Goal: Browse casually: Explore the website without a specific task or goal

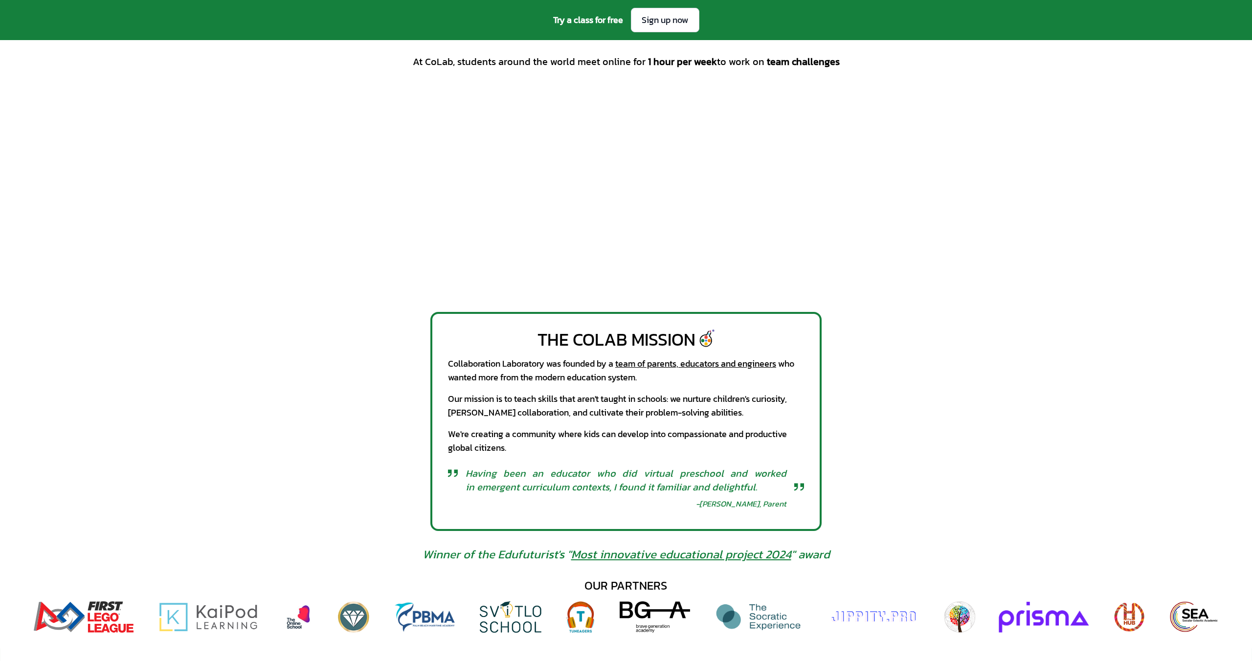
scroll to position [196, 0]
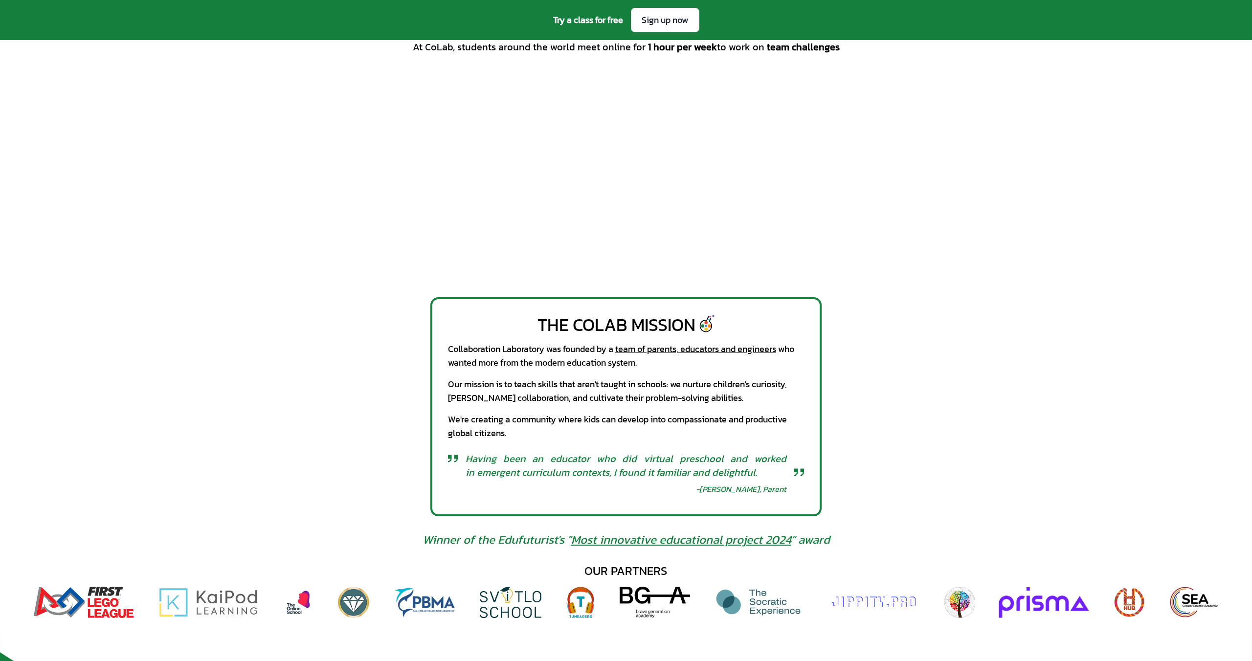
click at [1063, 614] on img at bounding box center [1044, 602] width 91 height 31
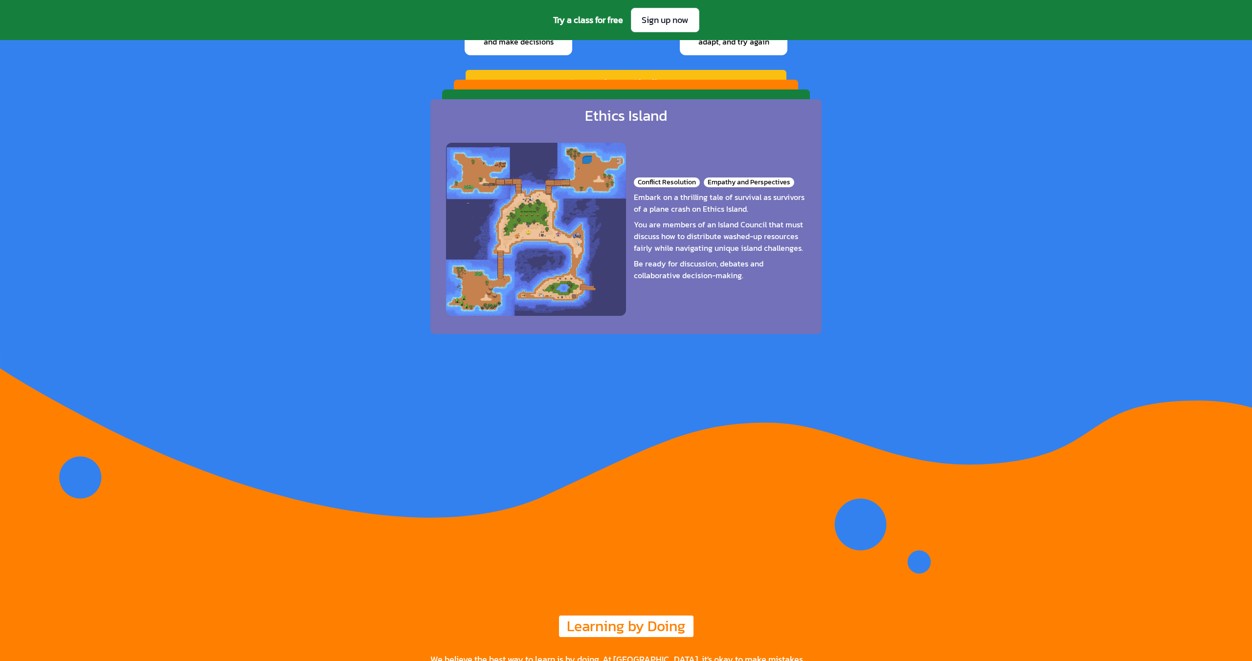
scroll to position [1717, 0]
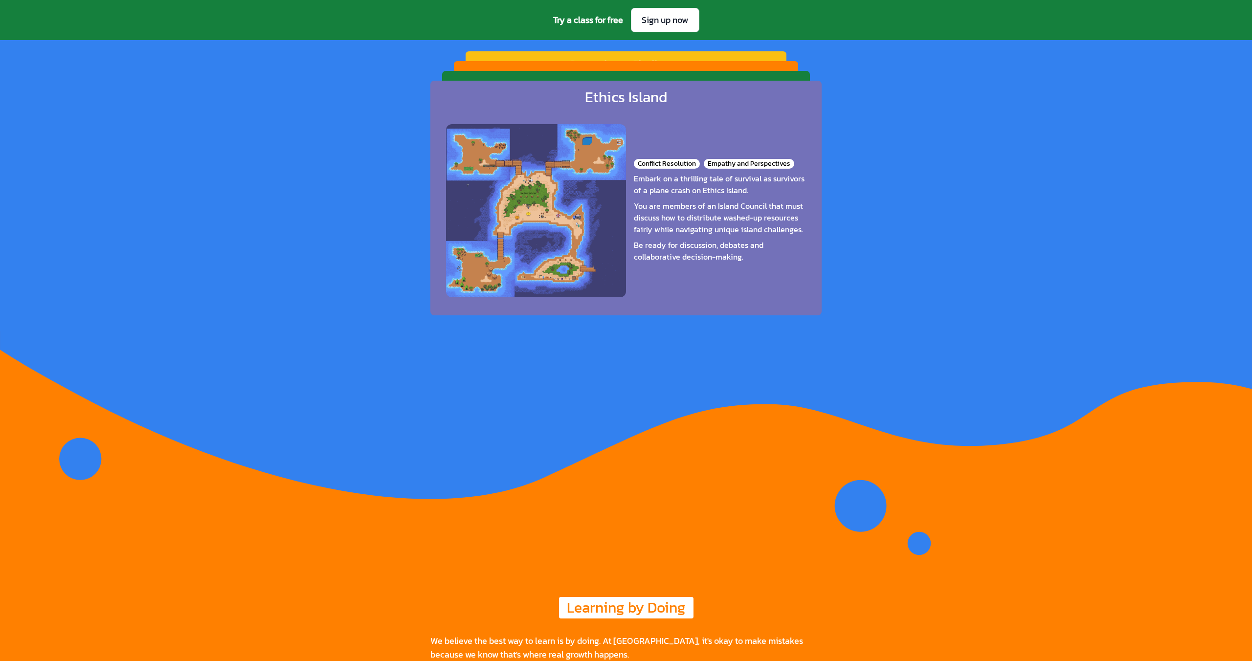
click at [618, 78] on div "Galactic Gear Masters" at bounding box center [626, 86] width 133 height 17
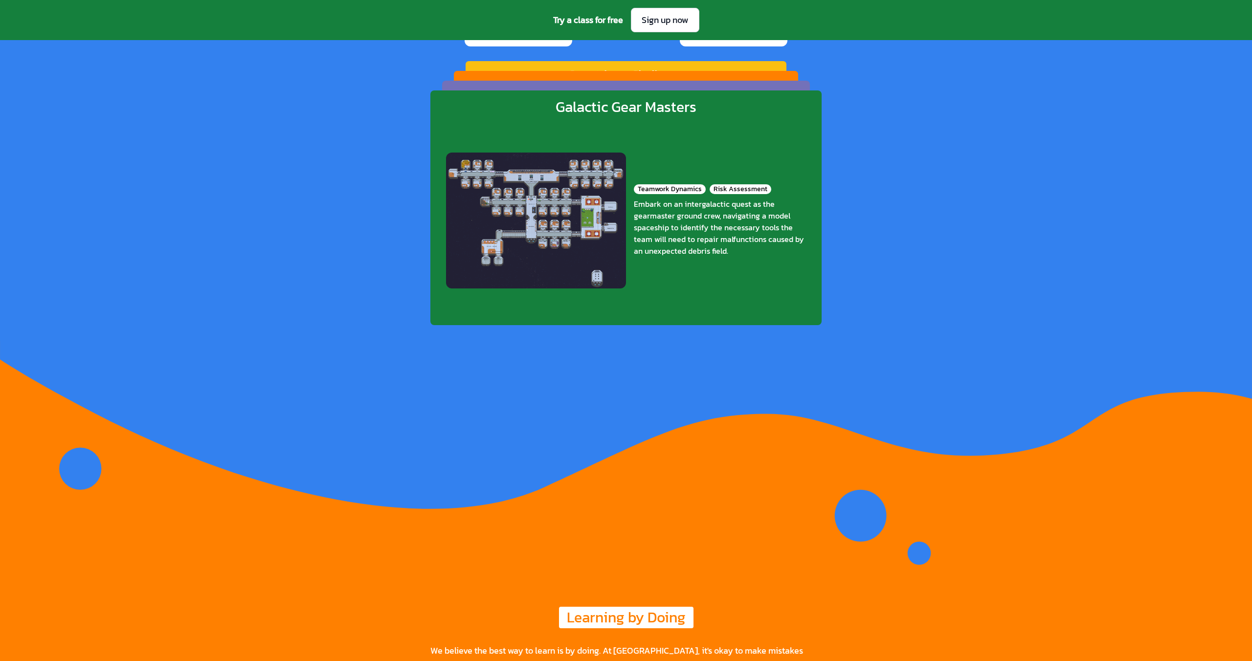
scroll to position [1708, 0]
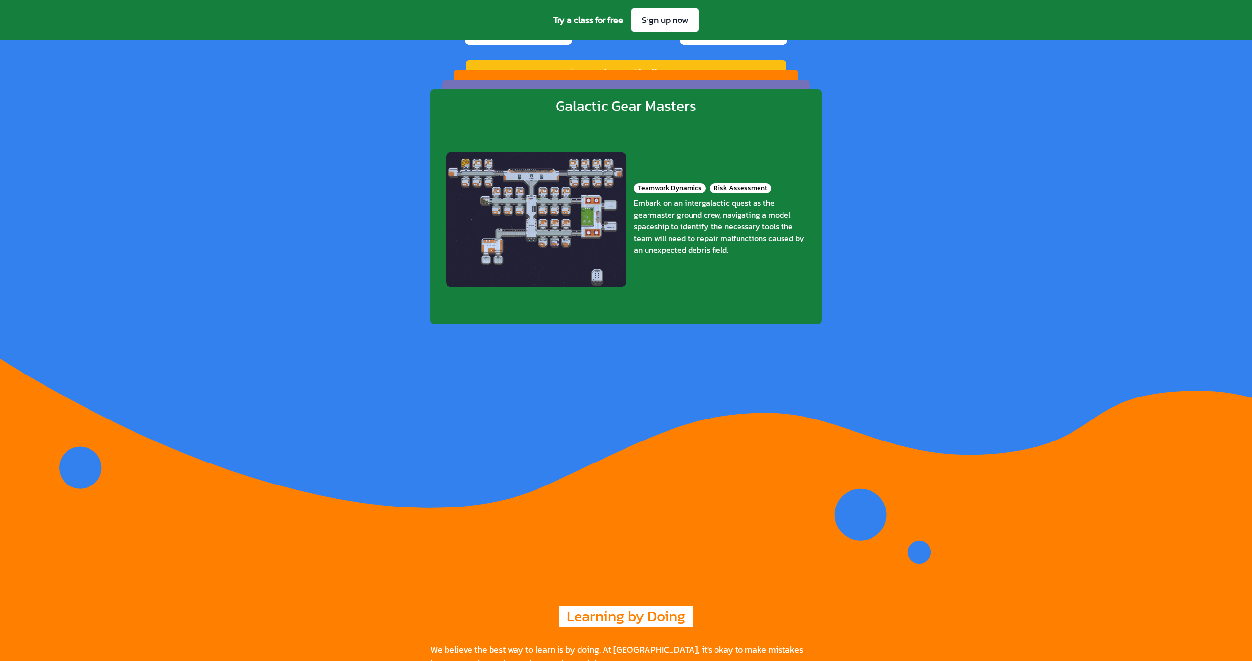
click at [633, 77] on div "Riddle Racers" at bounding box center [626, 85] width 77 height 16
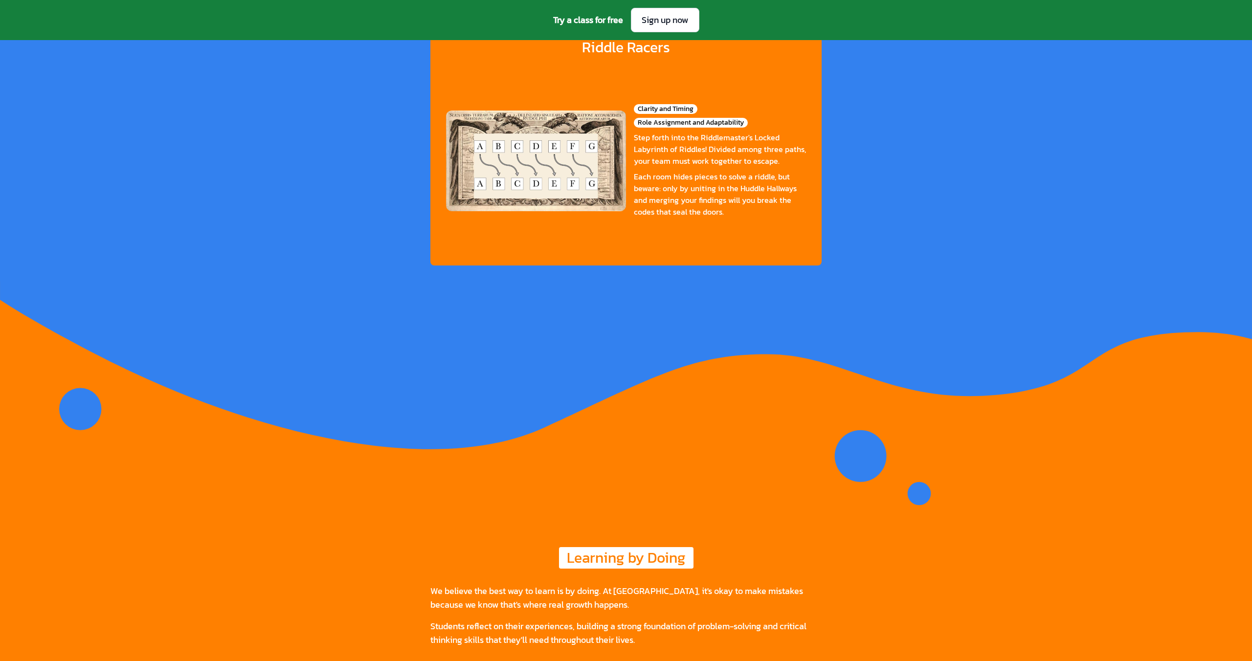
scroll to position [1617, 0]
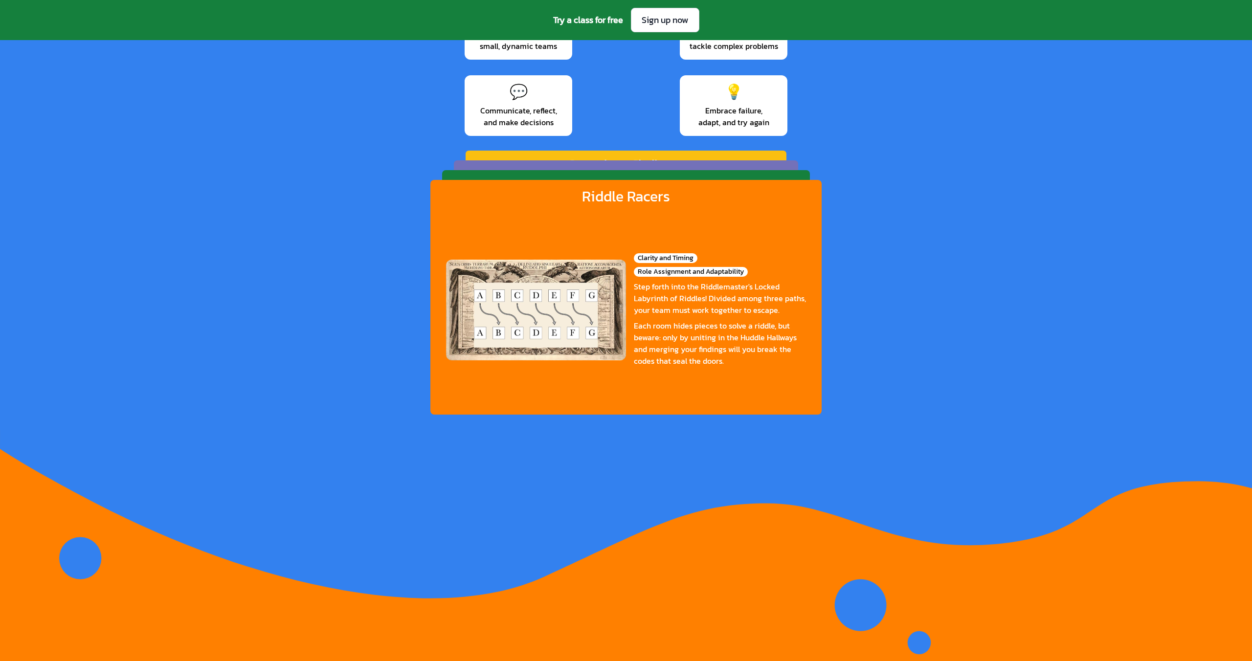
click at [661, 159] on div "Countdown Challenge" at bounding box center [626, 164] width 116 height 15
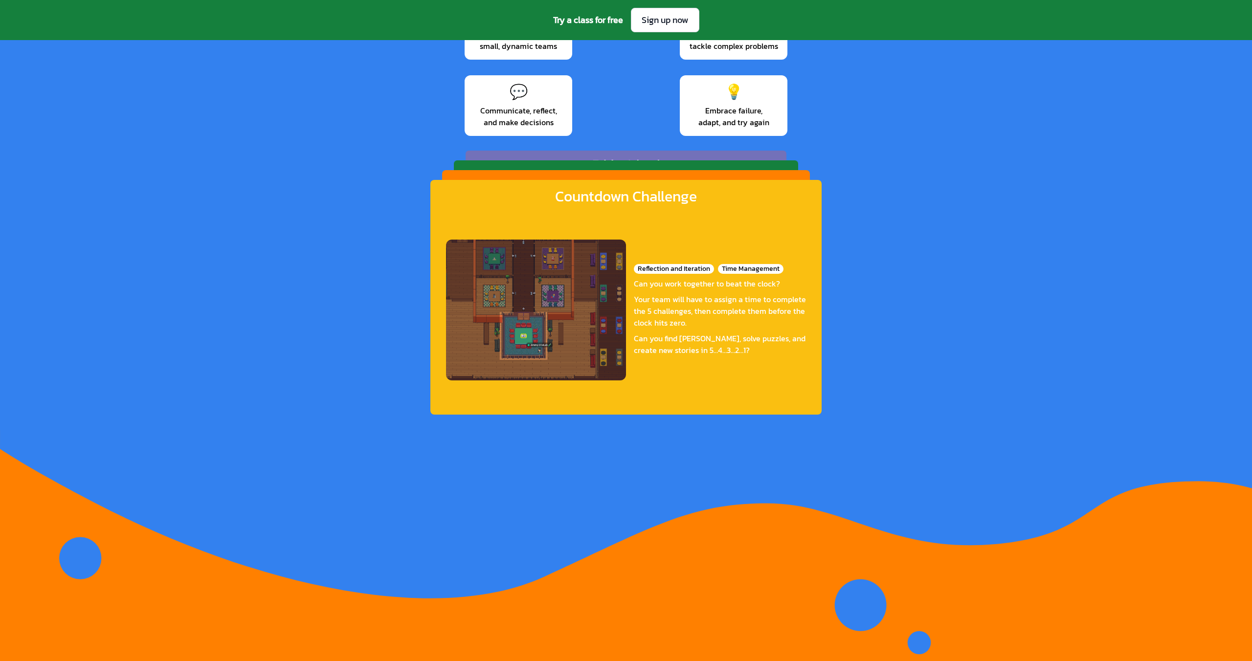
click at [644, 171] on div "[PERSON_NAME] Racers Clarity and Timing Role Assignment and Adaptability Step f…" at bounding box center [626, 280] width 368 height 221
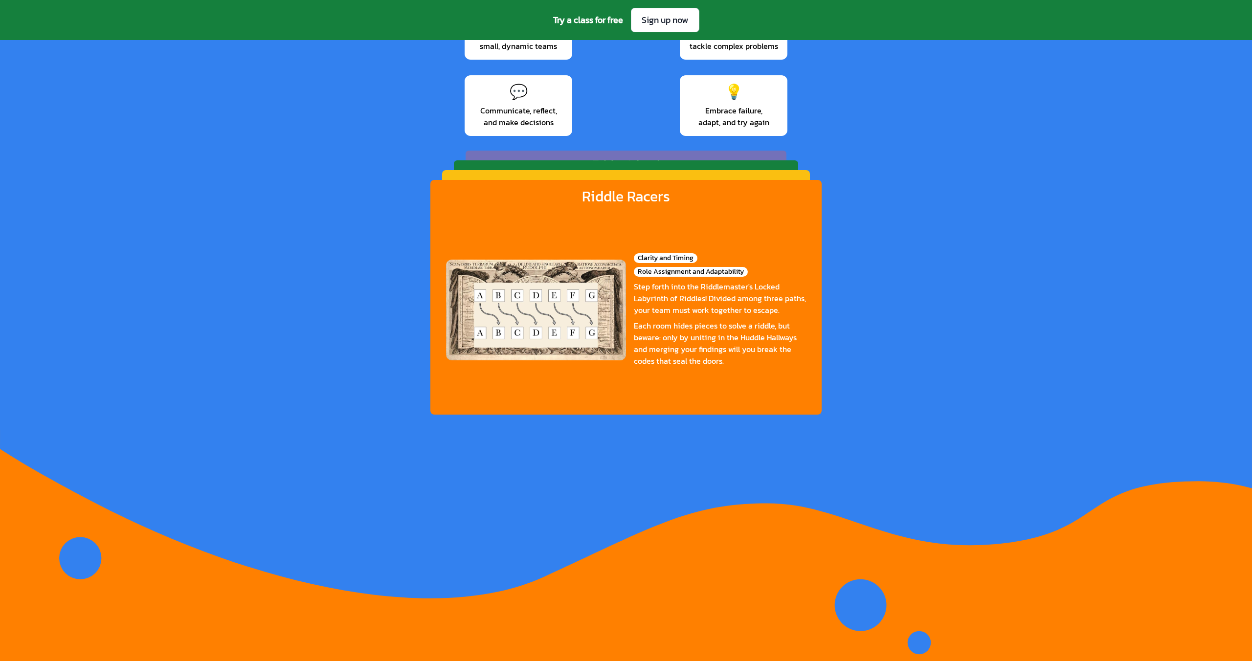
click at [644, 170] on div "Countdown Challenge Reflection and Iteration Time Management Can you work toget…" at bounding box center [626, 280] width 368 height 221
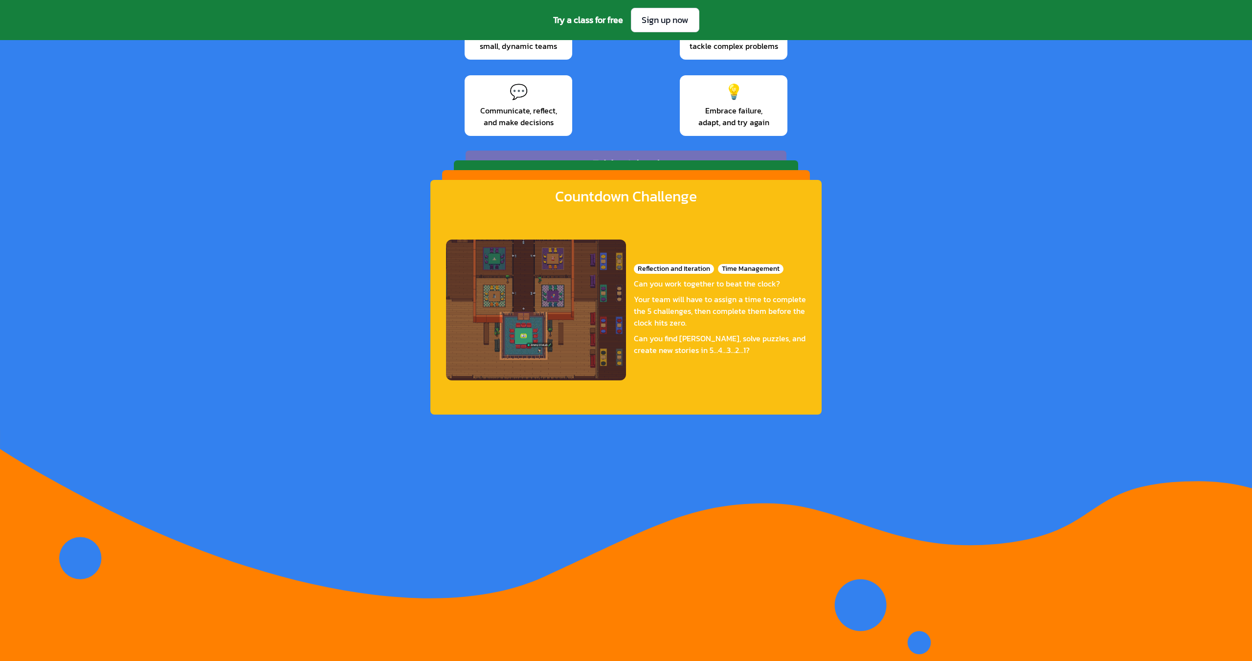
click at [644, 170] on div "[PERSON_NAME] Racers Clarity and Timing Role Assignment and Adaptability Step f…" at bounding box center [626, 280] width 368 height 221
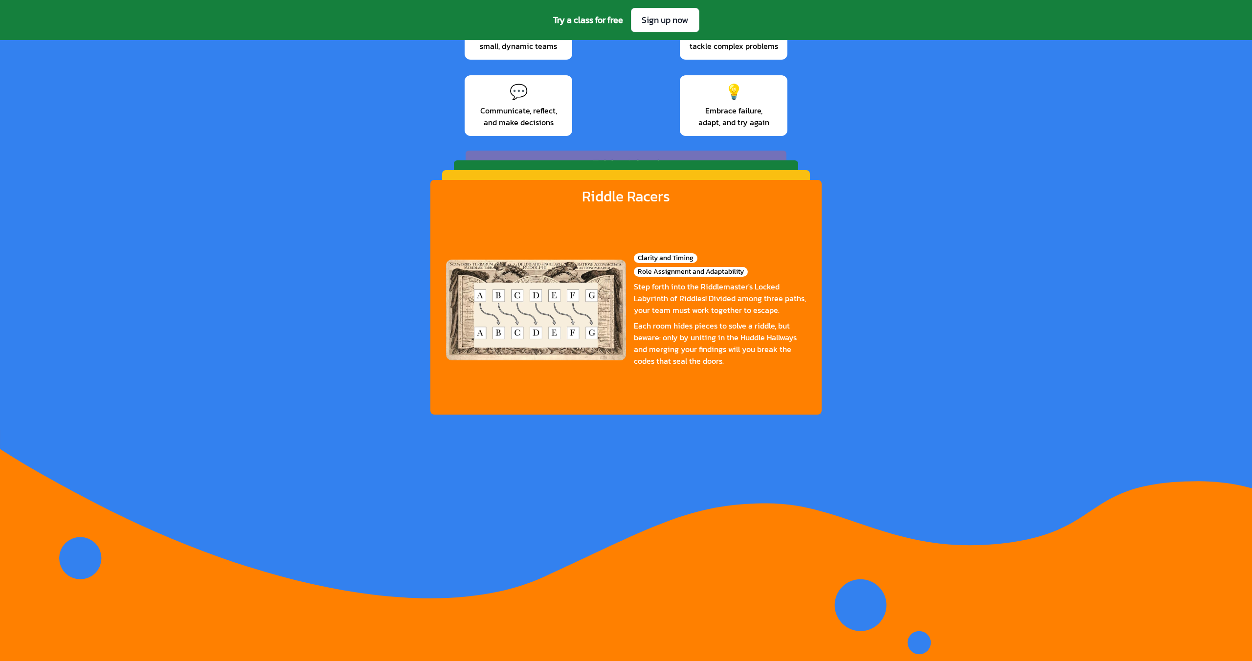
click at [645, 168] on div "Galactic Gear Masters" at bounding box center [626, 175] width 124 height 16
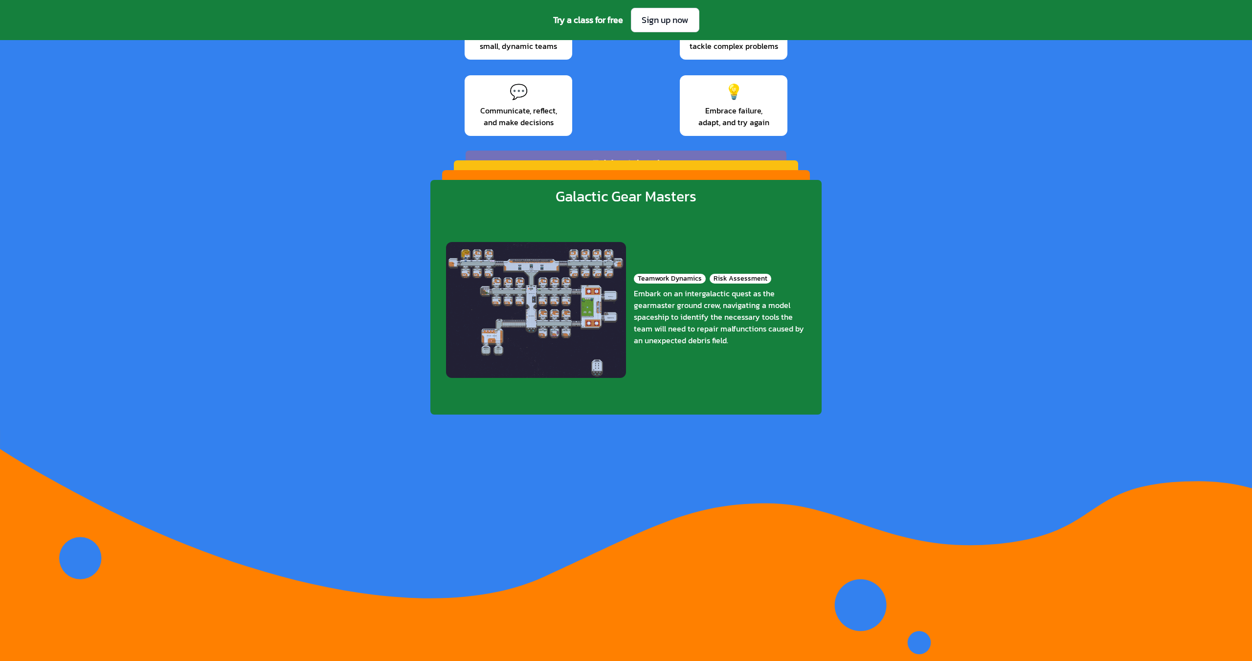
click at [642, 172] on div "[PERSON_NAME] Racers Clarity and Timing Role Assignment and Adaptability Step f…" at bounding box center [626, 280] width 368 height 221
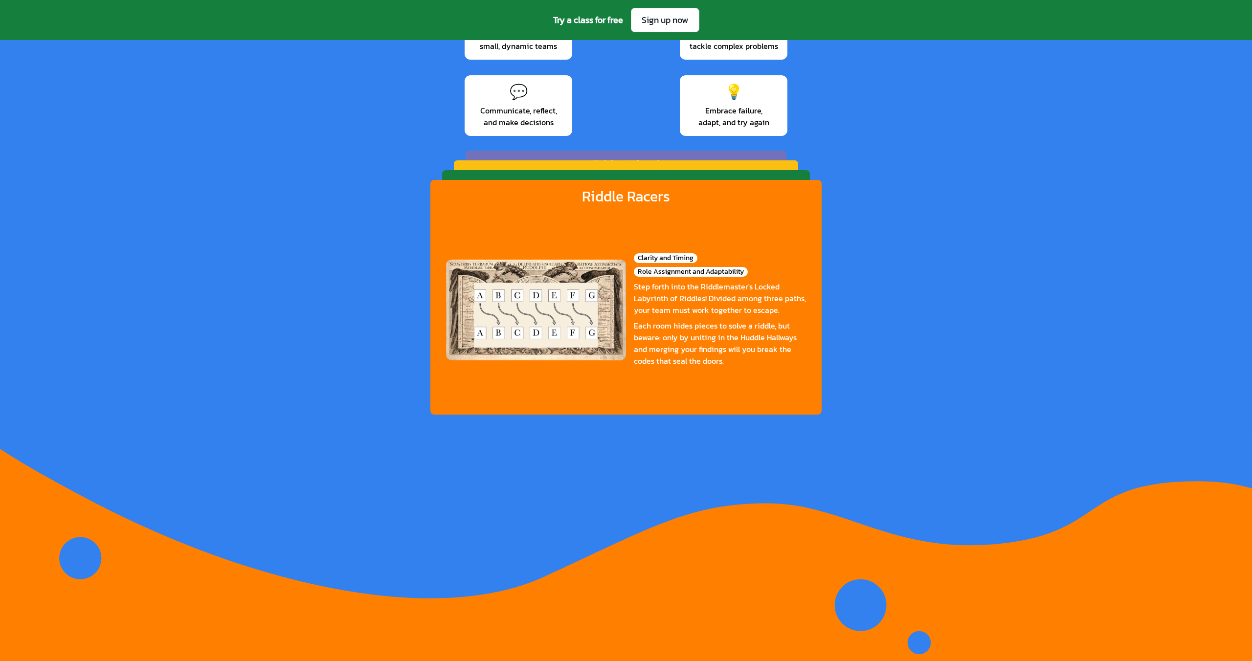
click at [643, 174] on div "Galactic Gear Masters Teamwork Dynamics Risk Assessment Embark on an intergalac…" at bounding box center [626, 280] width 368 height 221
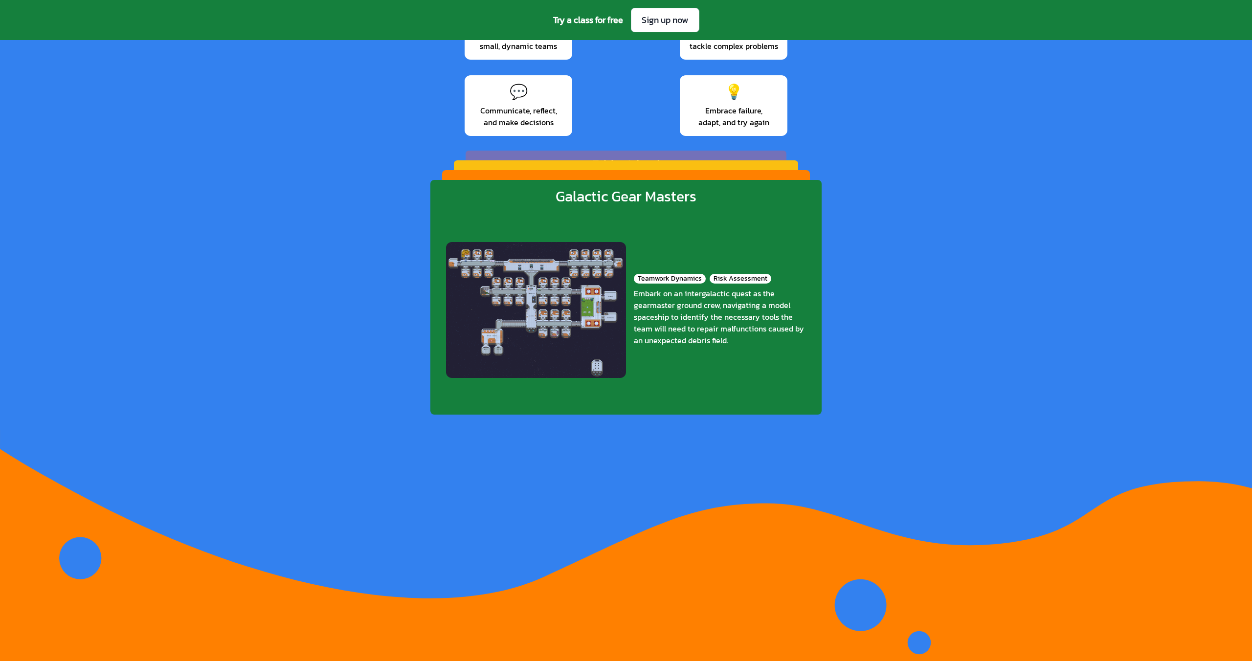
click at [644, 171] on div "[PERSON_NAME] Racers Clarity and Timing Role Assignment and Adaptability Step f…" at bounding box center [626, 280] width 368 height 221
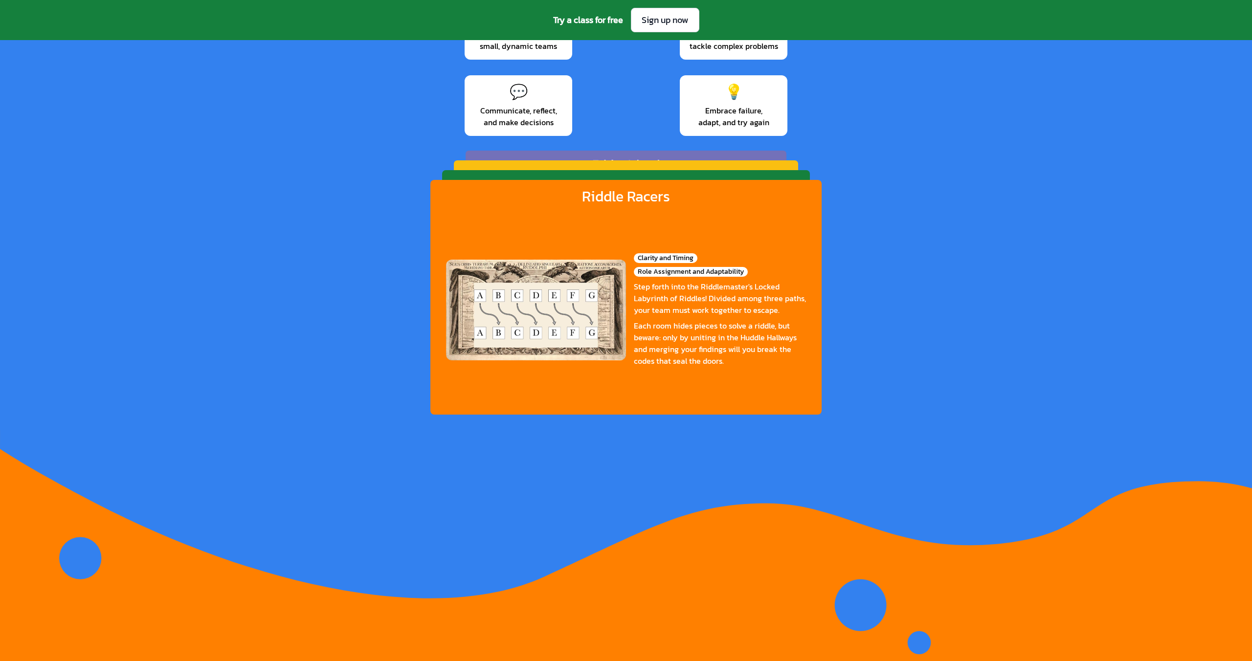
click at [646, 167] on div "Countdown Challenge" at bounding box center [626, 175] width 125 height 16
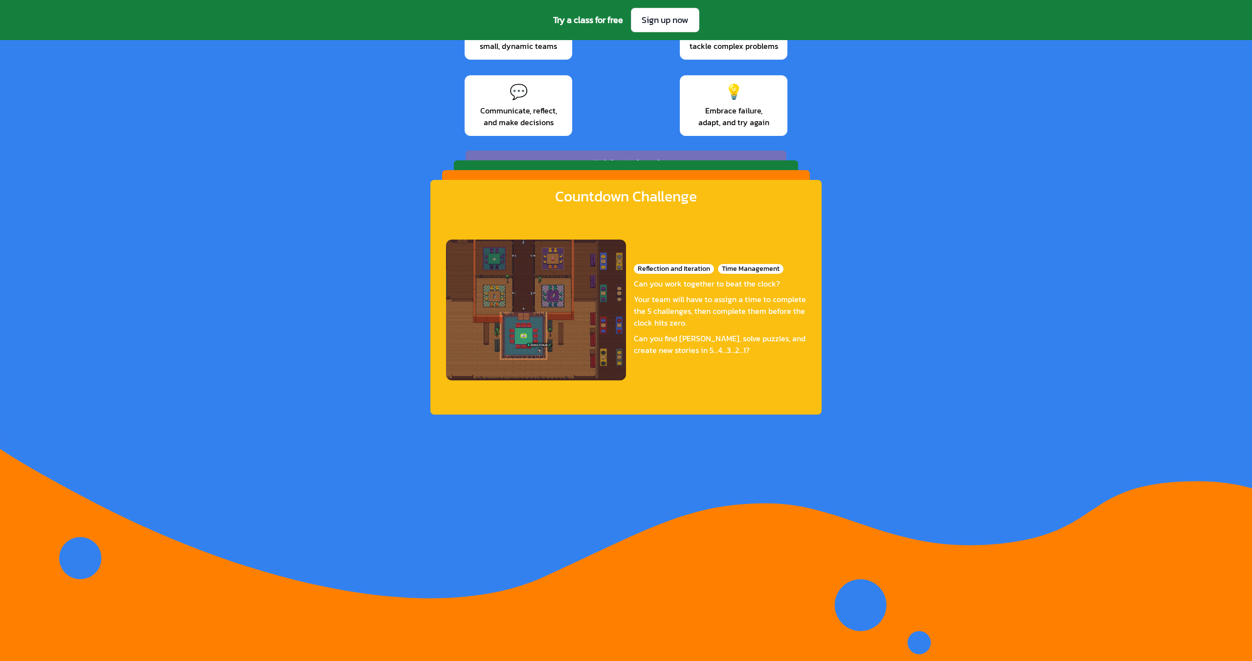
click at [649, 157] on div "Ethics Island" at bounding box center [626, 164] width 68 height 15
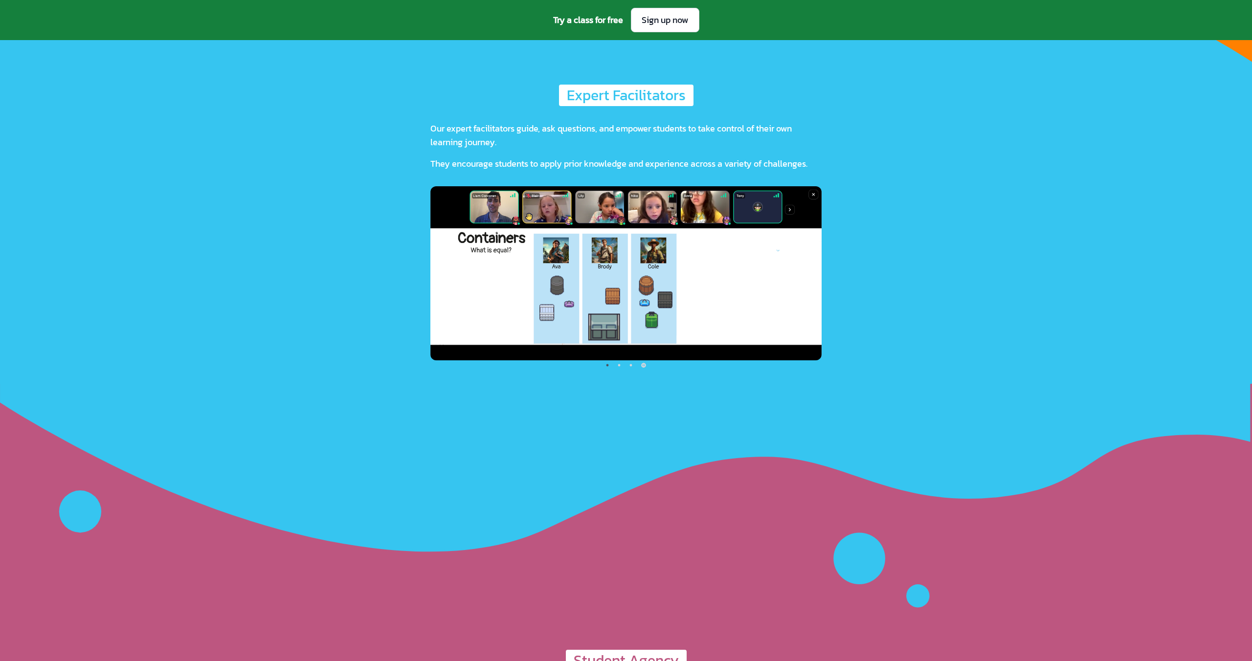
scroll to position [2613, 0]
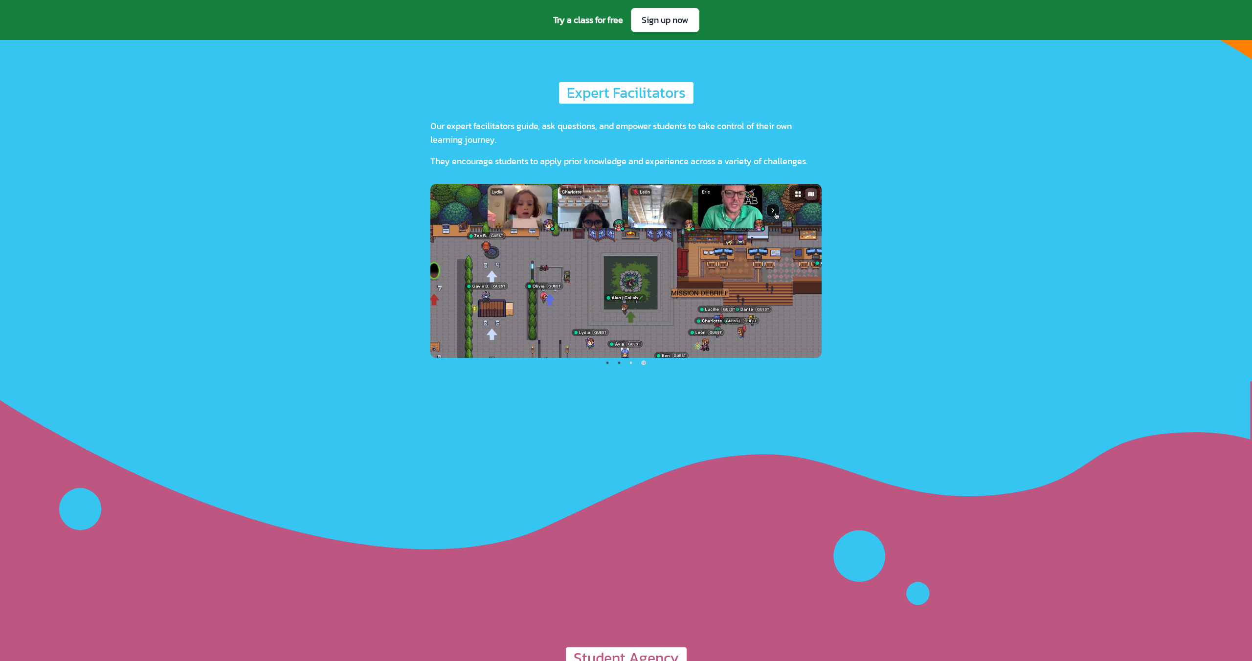
click at [607, 363] on circle at bounding box center [608, 363] width 2 height 2
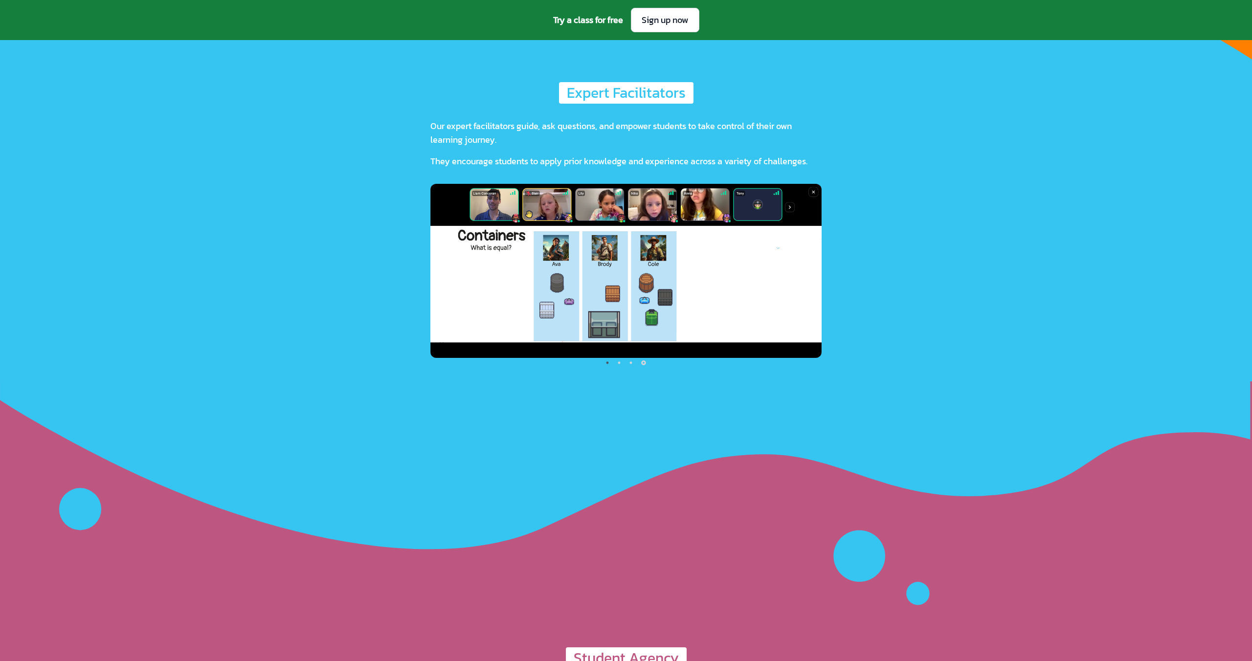
click at [621, 363] on div at bounding box center [626, 363] width 41 height 6
click at [618, 364] on icon at bounding box center [619, 363] width 4 height 4
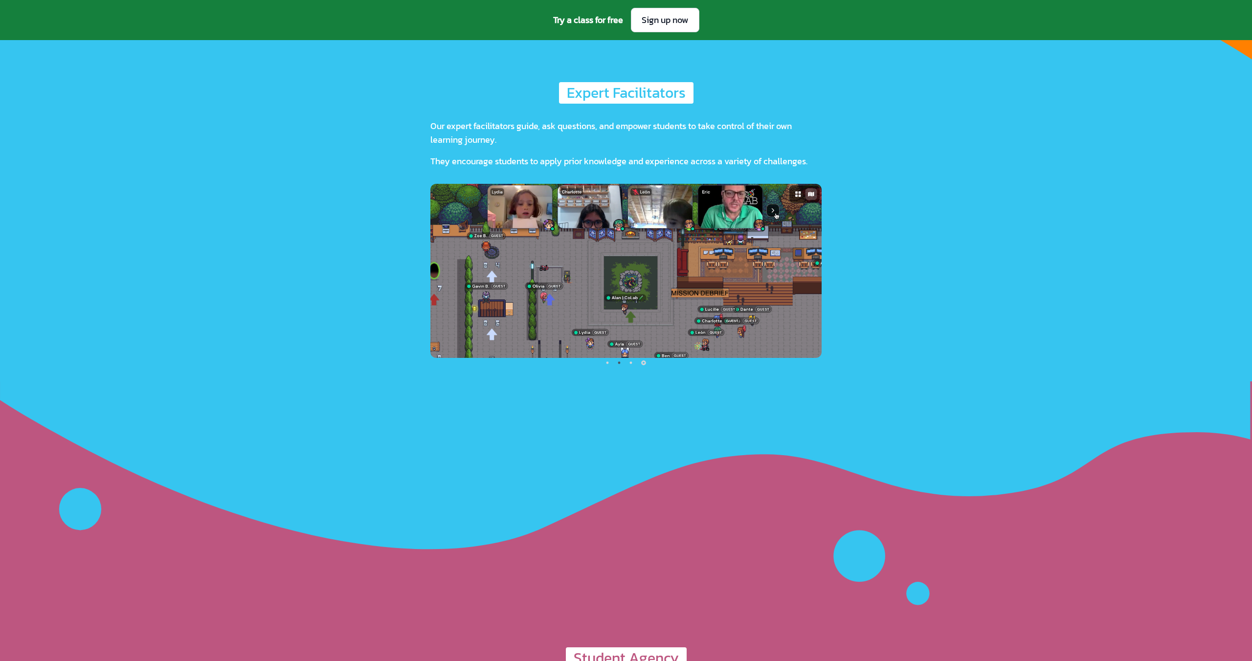
drag, startPoint x: 633, startPoint y: 363, endPoint x: 627, endPoint y: 364, distance: 5.9
click at [629, 364] on div at bounding box center [626, 363] width 41 height 6
click at [627, 364] on div at bounding box center [626, 363] width 41 height 6
click at [630, 363] on icon at bounding box center [631, 363] width 4 height 4
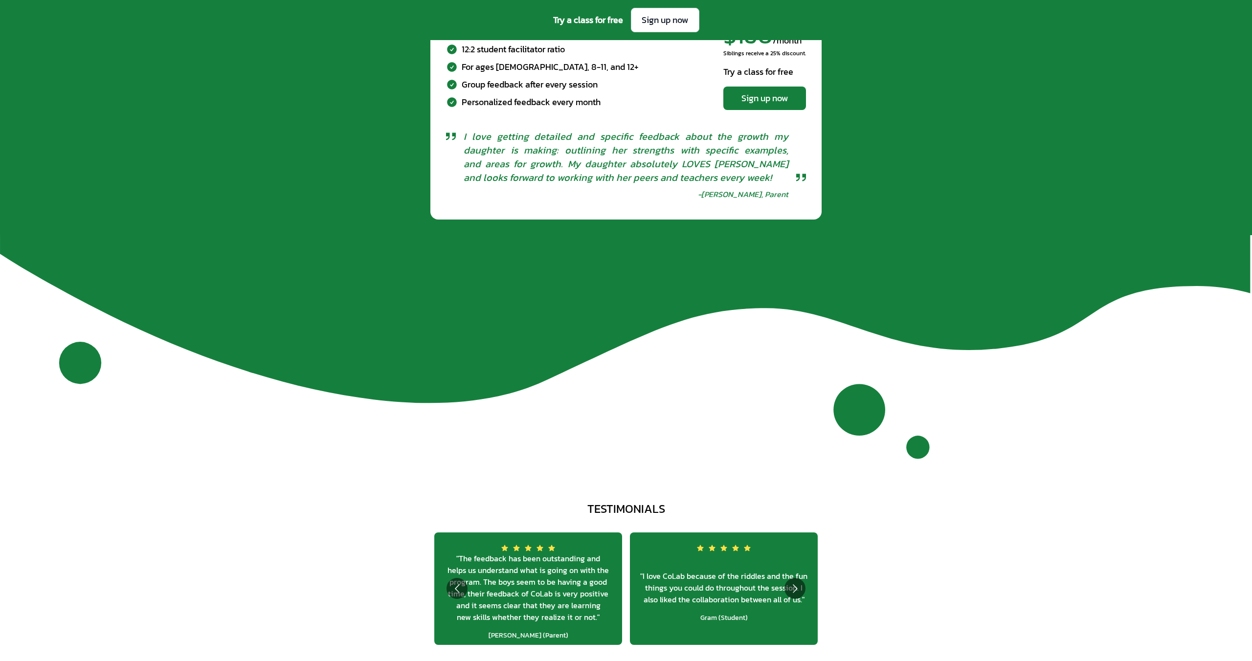
scroll to position [3956, 0]
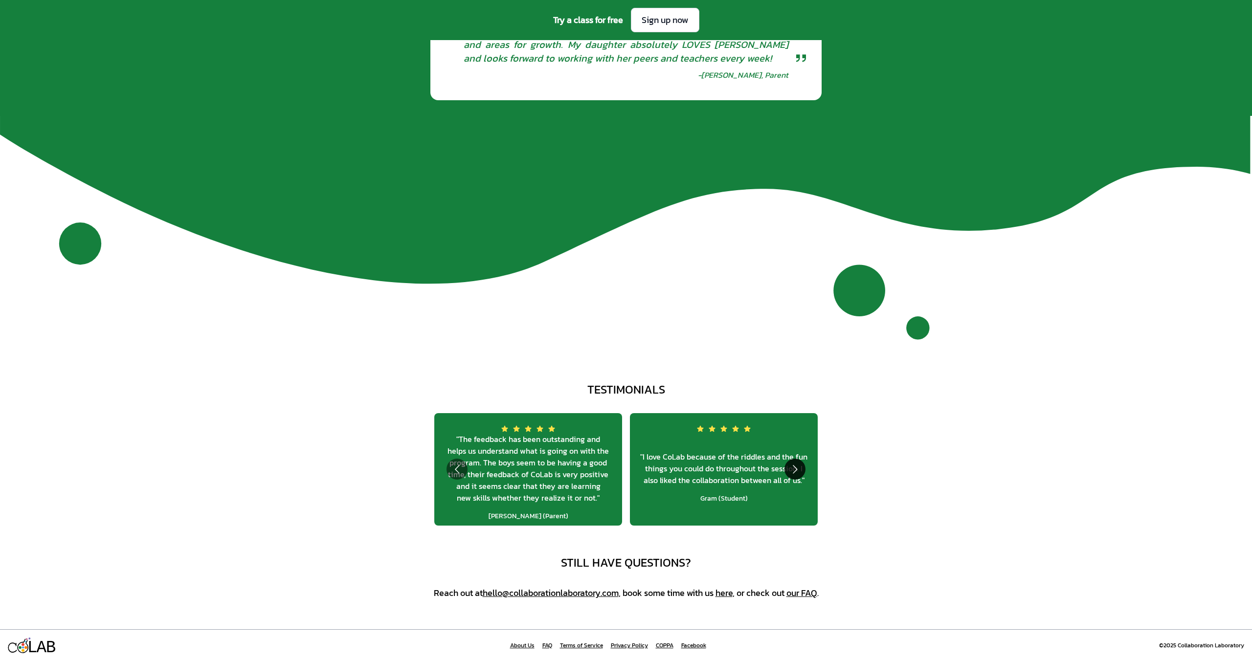
click at [796, 469] on button "Go to next slide" at bounding box center [795, 469] width 21 height 21
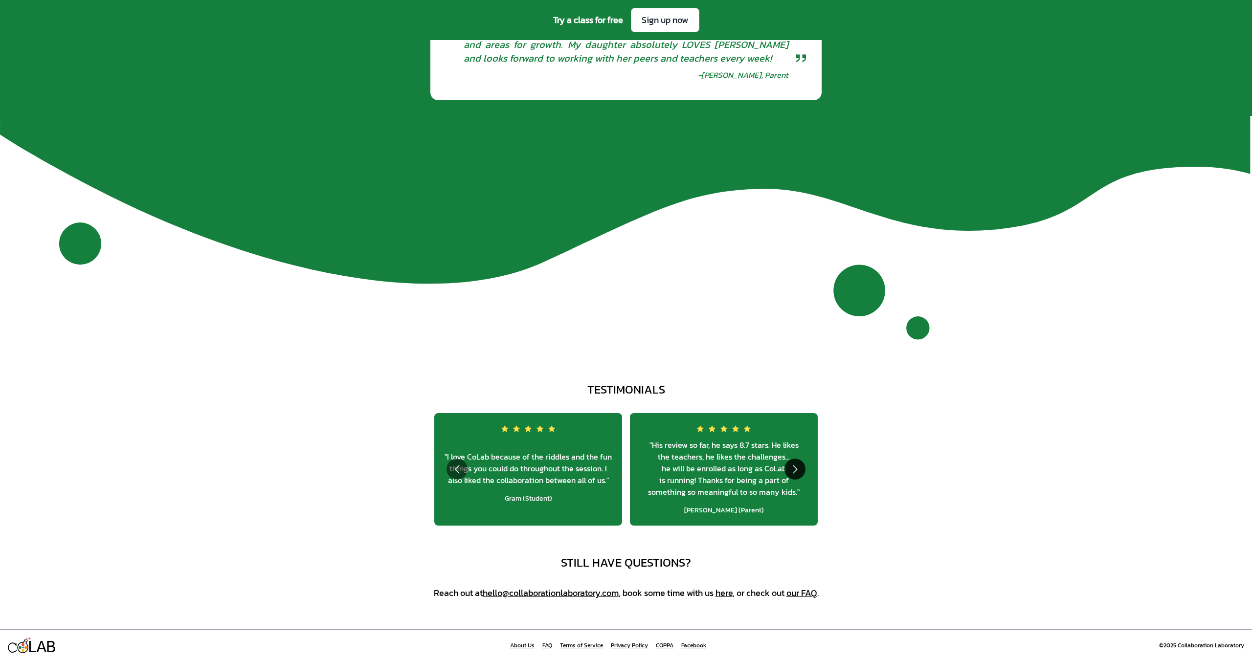
click at [796, 469] on button "Go to next slide" at bounding box center [795, 469] width 21 height 21
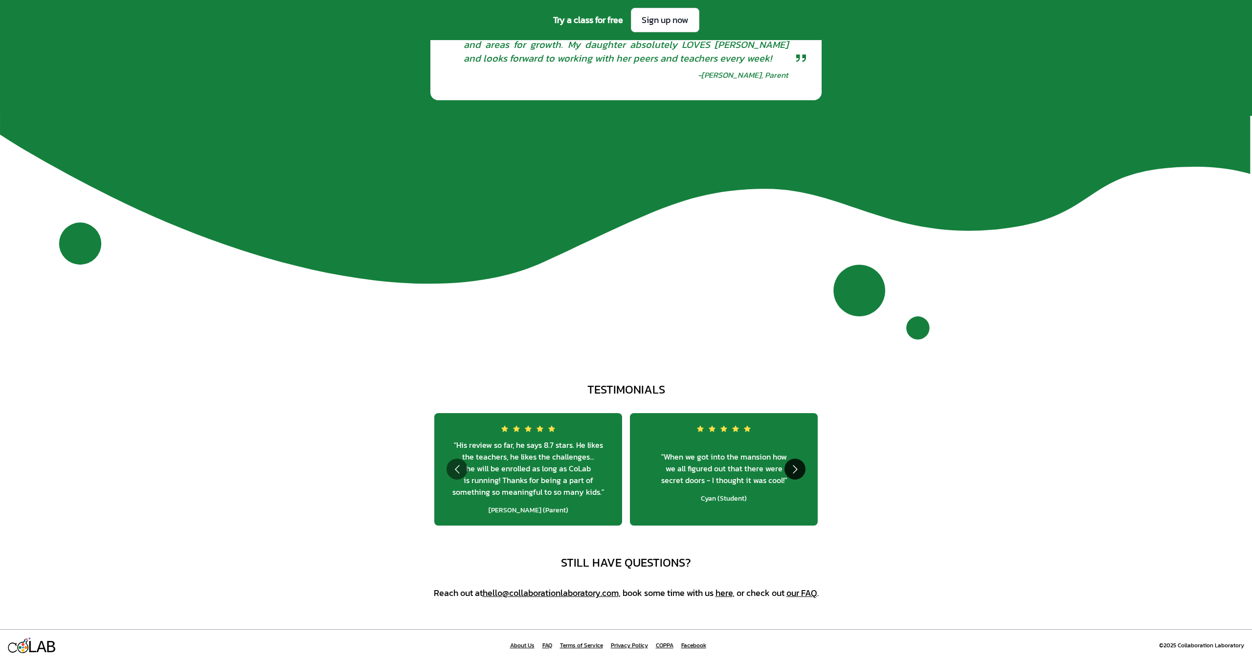
click at [795, 474] on button "Go to next slide" at bounding box center [795, 469] width 21 height 21
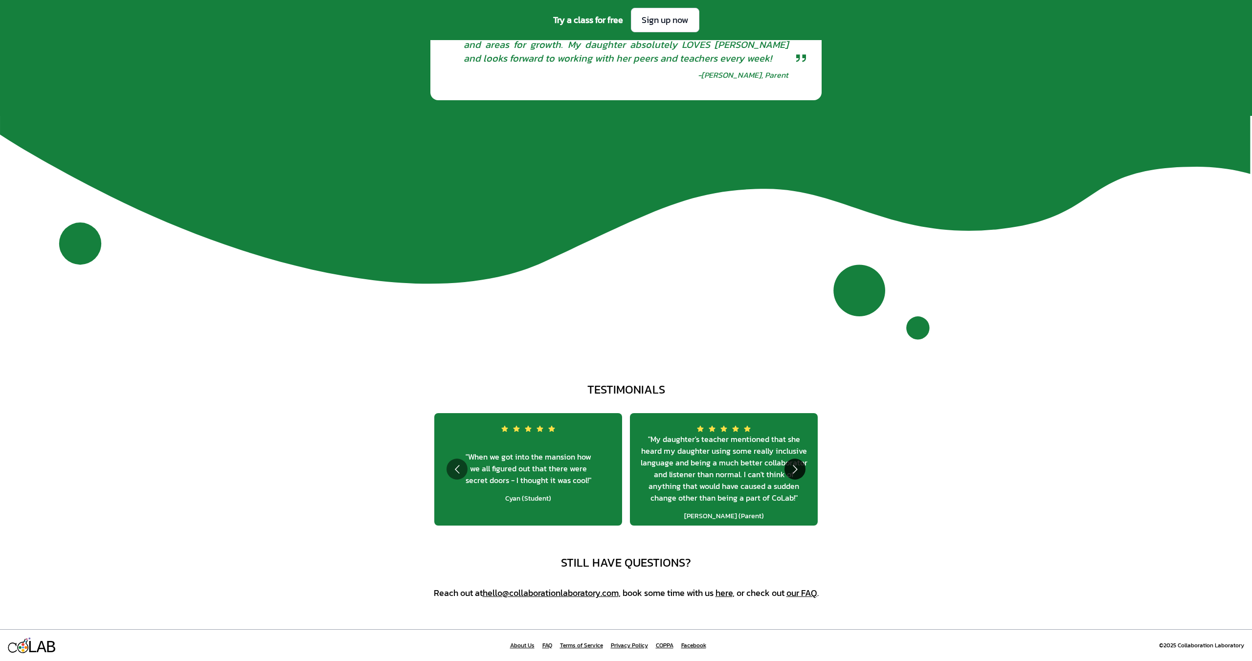
click at [793, 469] on button "Go to next slide" at bounding box center [795, 469] width 21 height 21
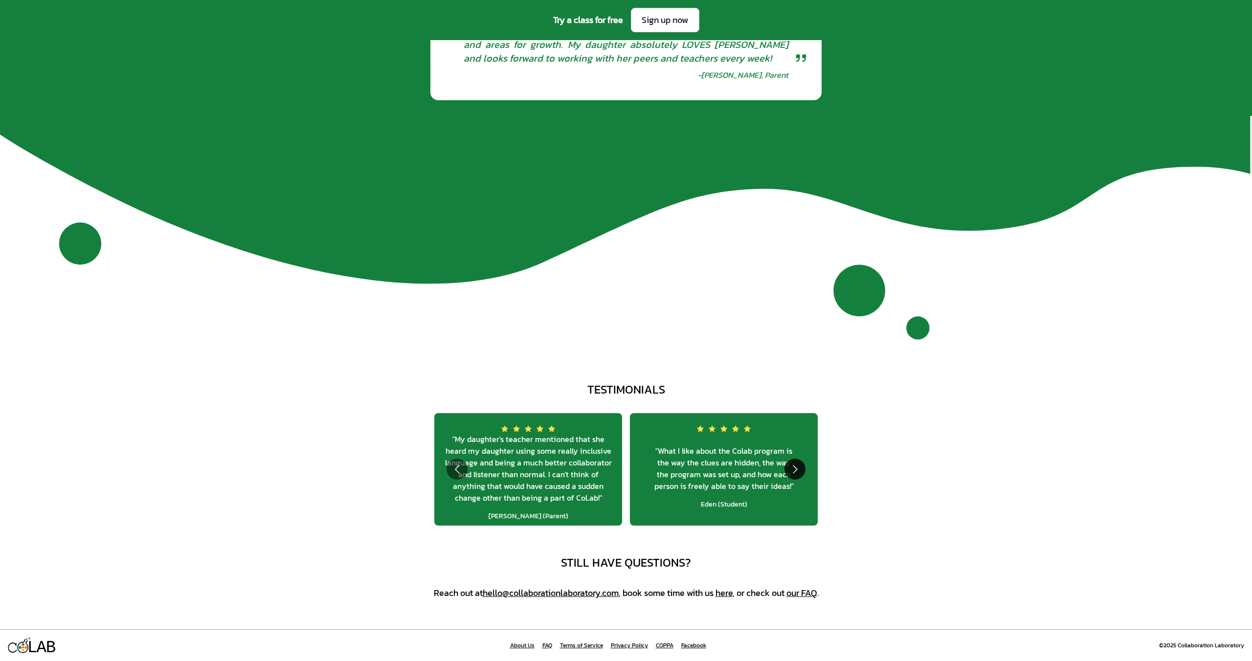
click at [793, 469] on button "Go to next slide" at bounding box center [795, 469] width 21 height 21
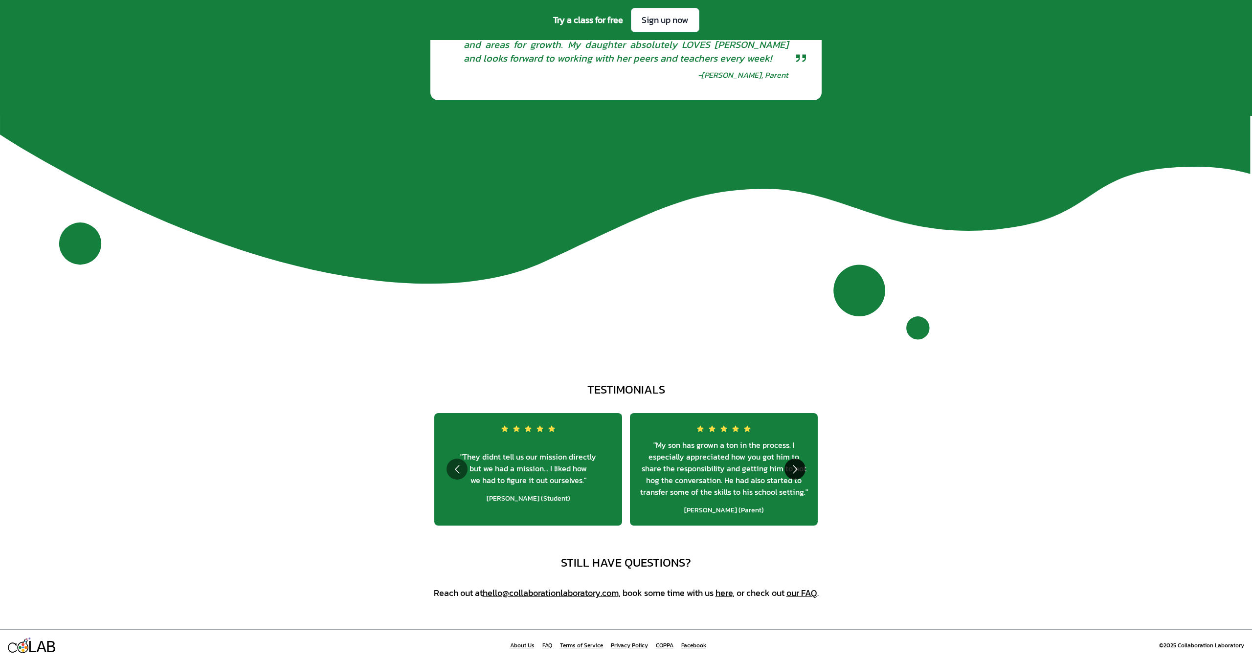
click at [793, 469] on button "Go to next slide" at bounding box center [795, 469] width 21 height 21
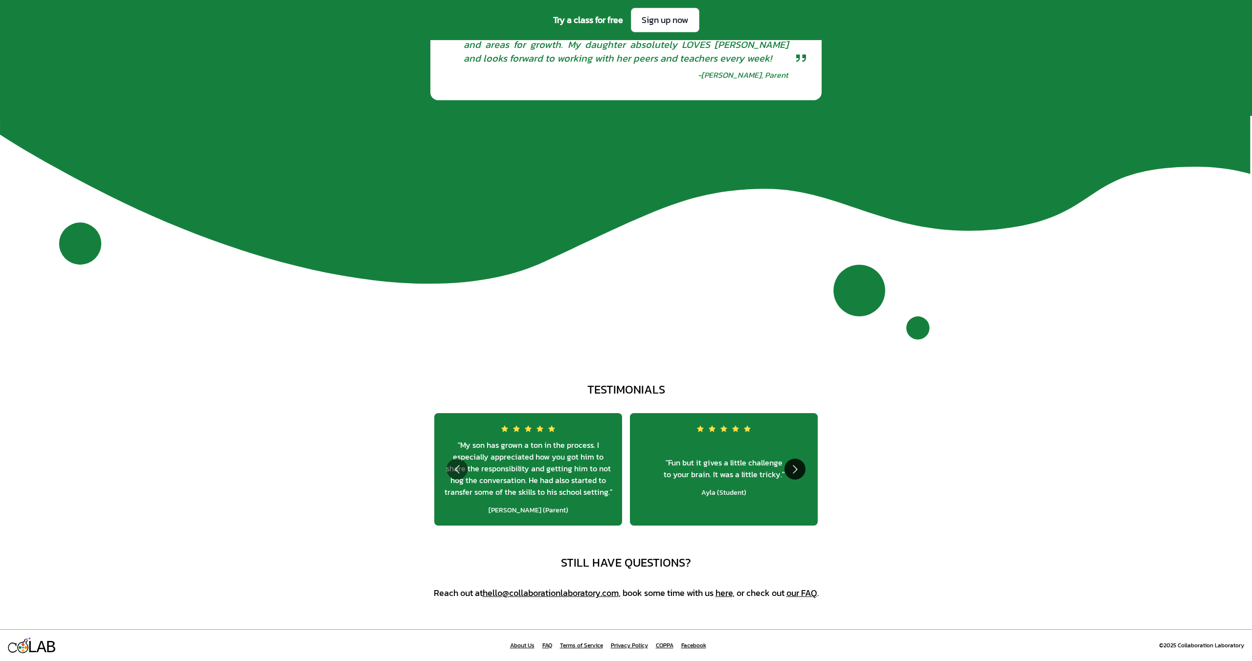
click at [793, 469] on button "Go to next slide" at bounding box center [795, 469] width 21 height 21
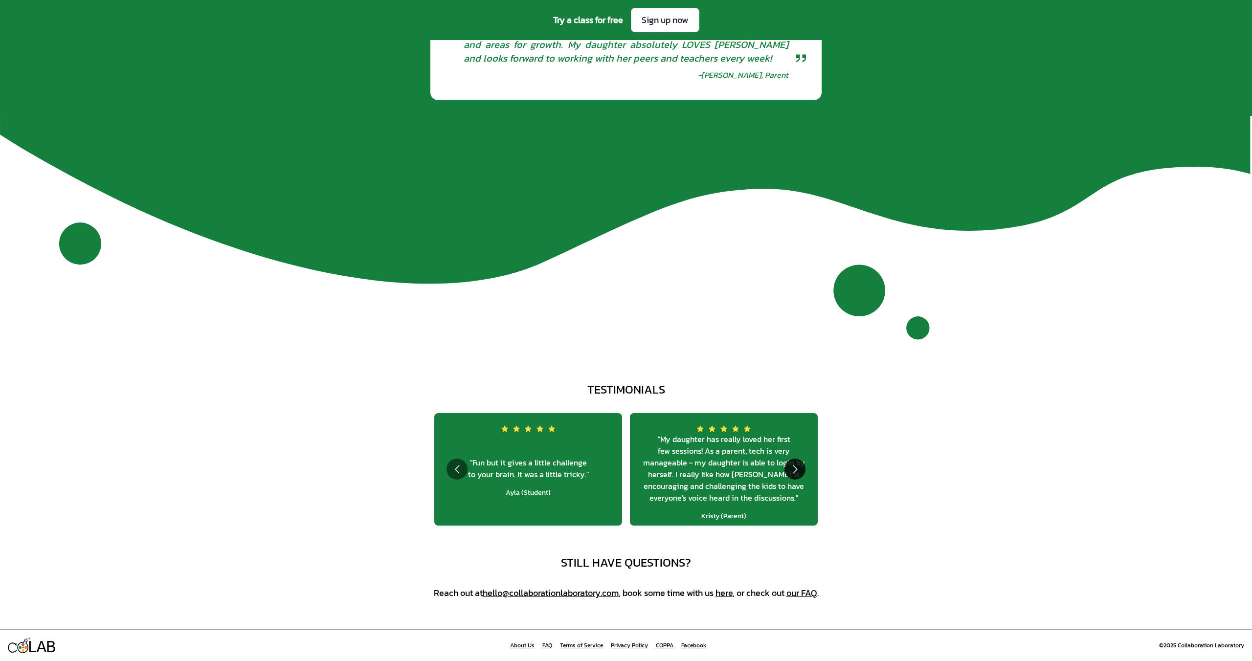
click at [793, 469] on button "Go to next slide" at bounding box center [795, 469] width 21 height 21
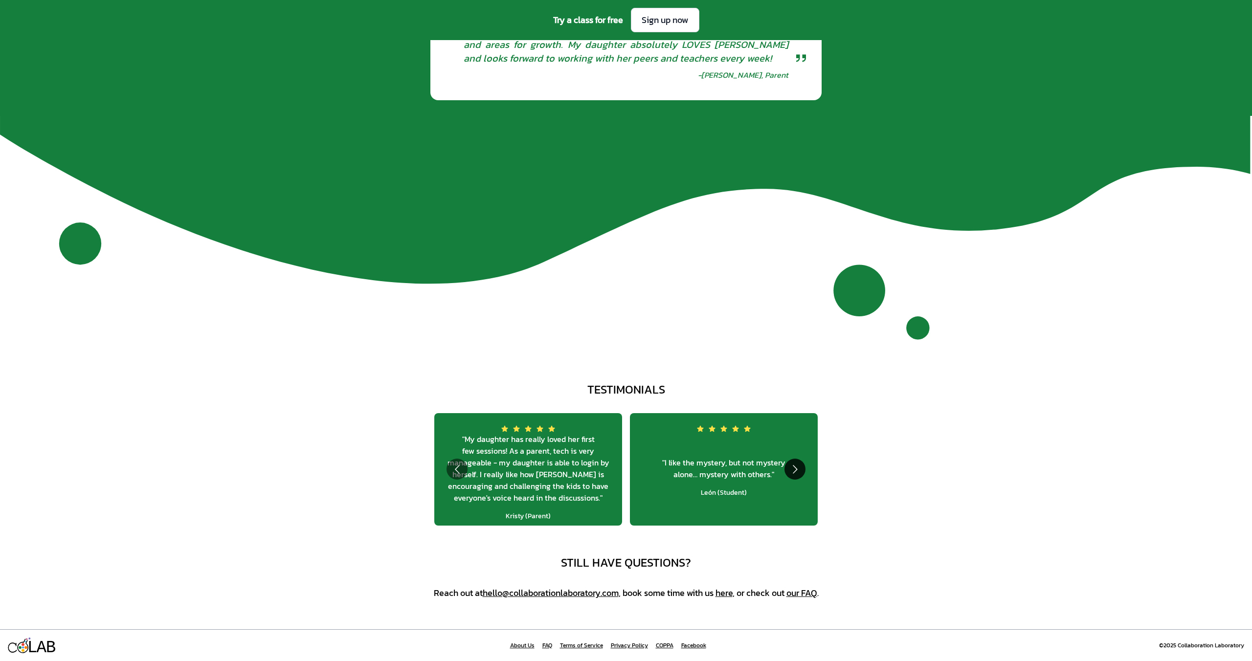
click at [793, 469] on button "Go to next slide" at bounding box center [795, 469] width 21 height 21
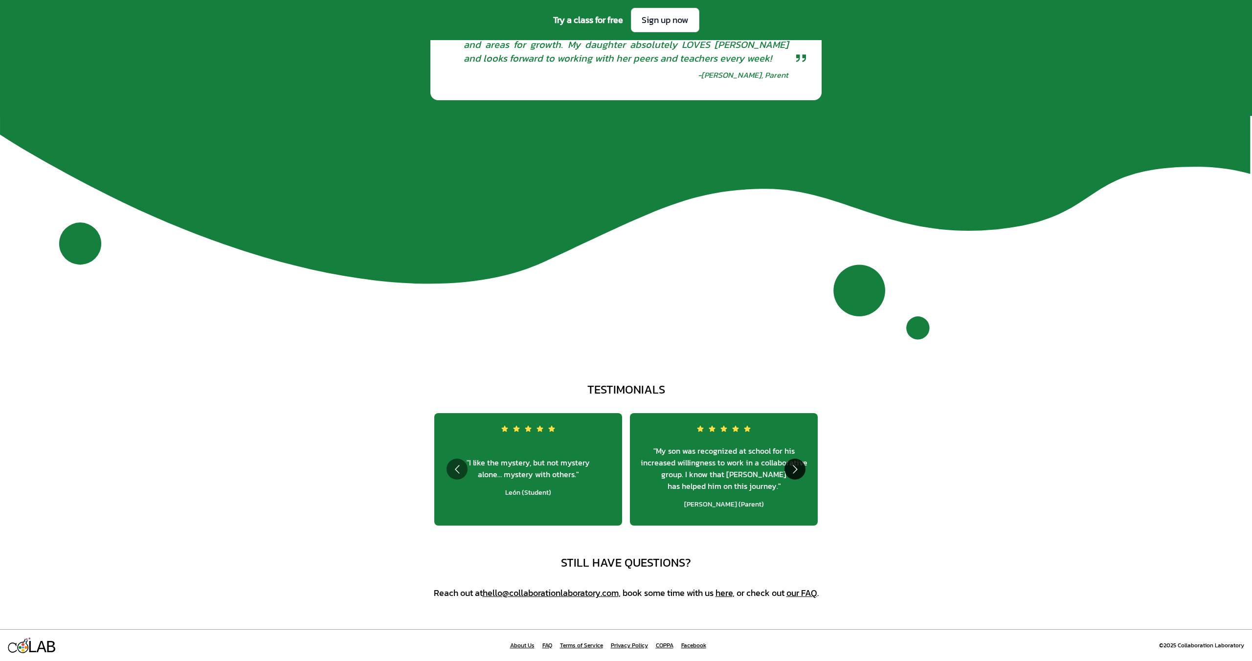
click at [793, 469] on button "Go to next slide" at bounding box center [795, 469] width 21 height 21
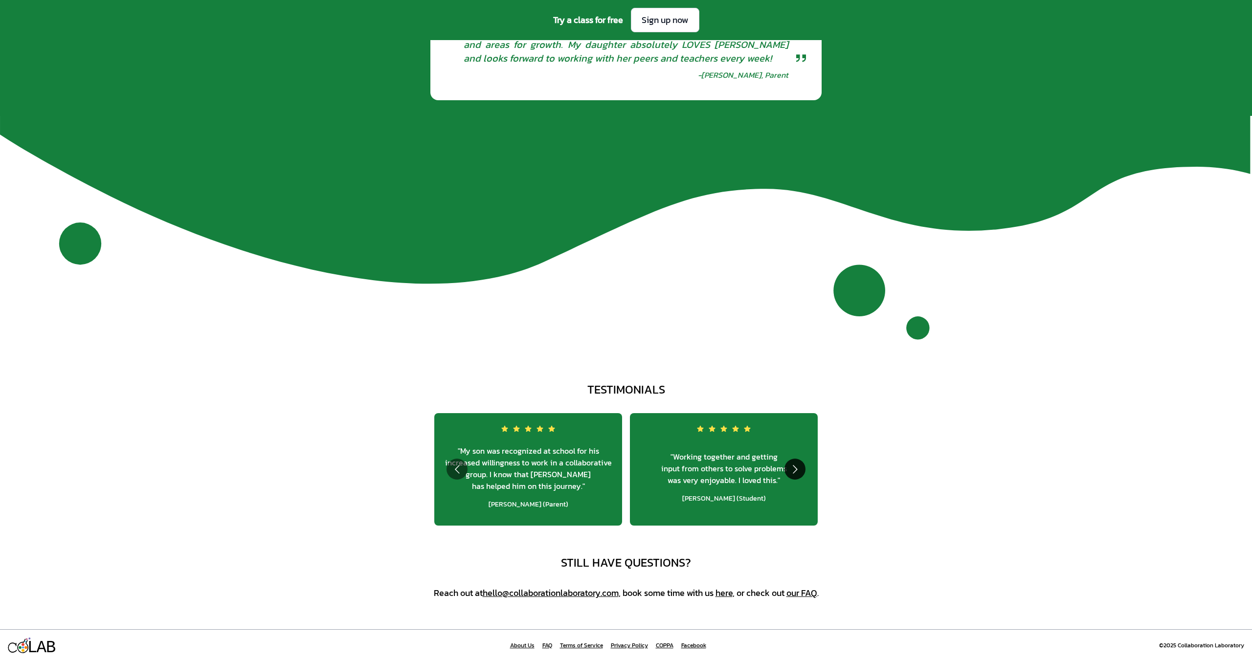
click at [793, 469] on button "Go to next slide" at bounding box center [795, 469] width 21 height 21
